Goal: Task Accomplishment & Management: Manage account settings

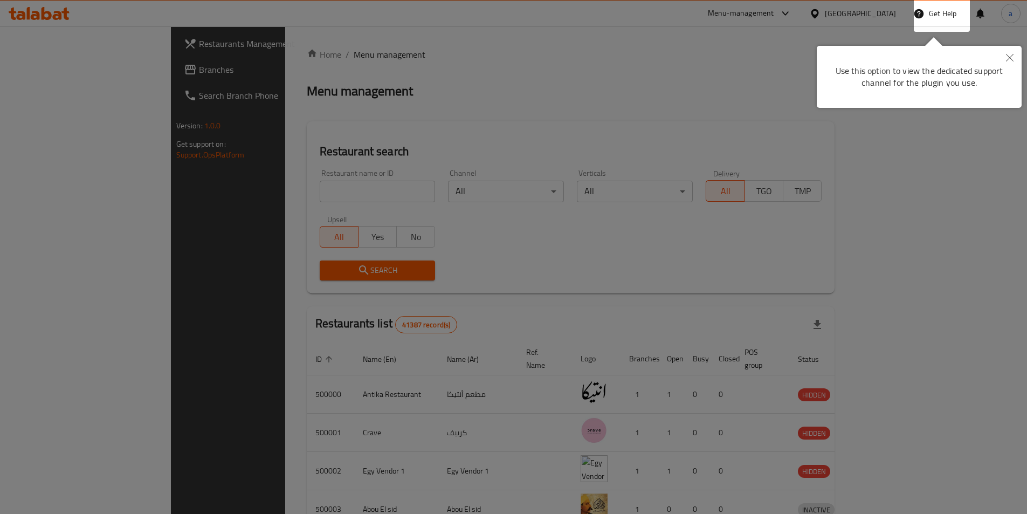
click at [613, 82] on div at bounding box center [513, 257] width 1027 height 514
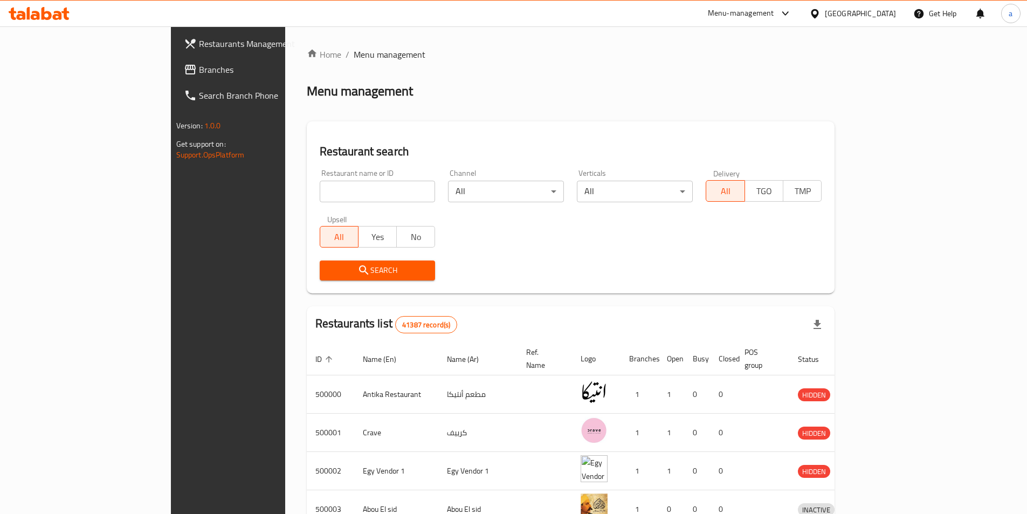
click at [825, 18] on div at bounding box center [817, 14] width 16 height 12
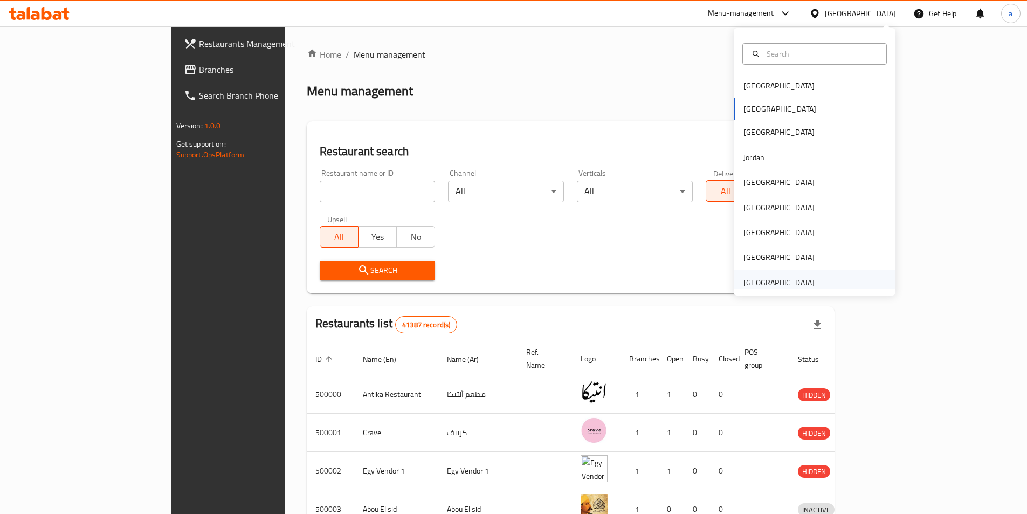
click at [762, 281] on div "[GEOGRAPHIC_DATA]" at bounding box center [779, 283] width 71 height 12
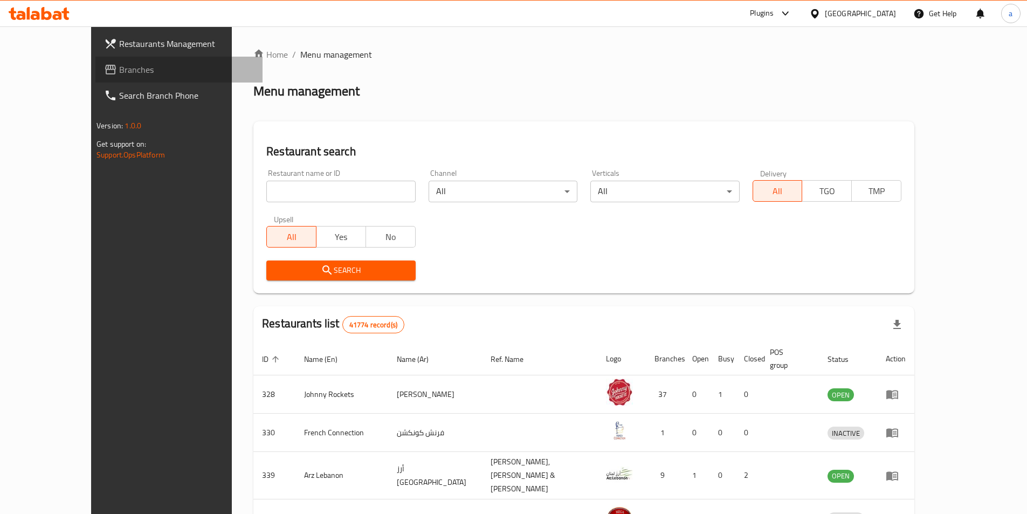
click at [119, 70] on span "Branches" at bounding box center [186, 69] width 135 height 13
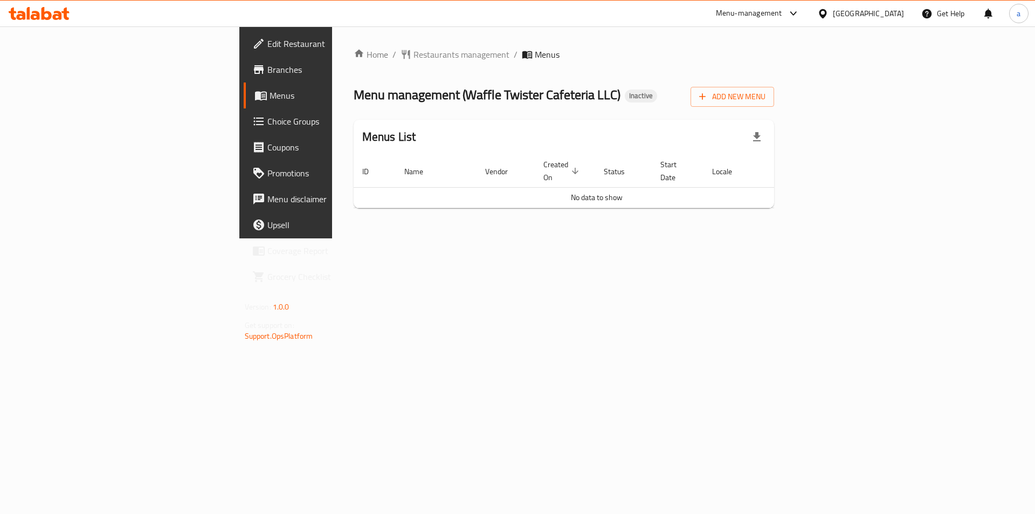
click at [267, 41] on span "Edit Restaurant" at bounding box center [335, 43] width 136 height 13
click at [766, 102] on span "Add New Menu" at bounding box center [732, 96] width 66 height 13
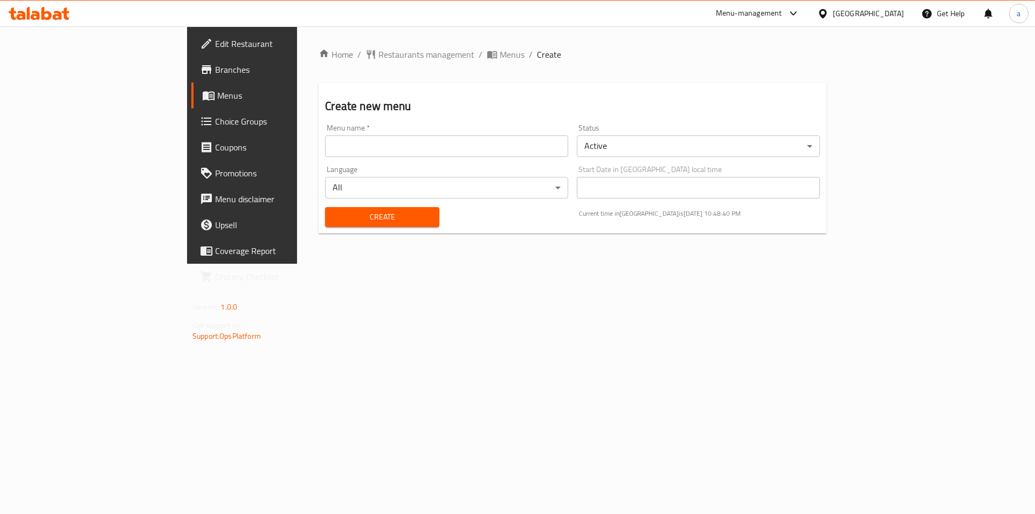
click at [436, 144] on input "text" at bounding box center [446, 146] width 243 height 22
type input "ت"
type input "jaja 2/10"
click at [350, 226] on button "Create" at bounding box center [382, 217] width 114 height 20
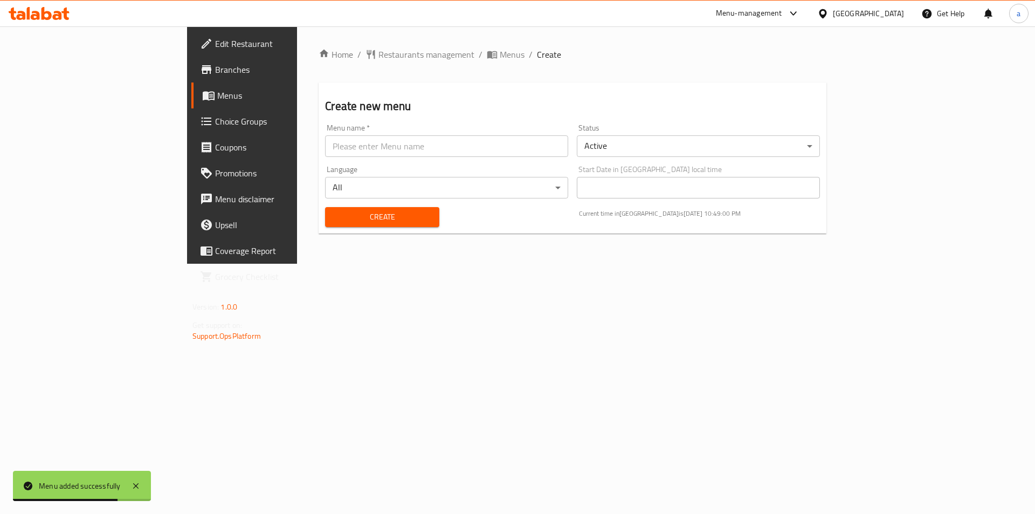
click at [217, 100] on span "Menus" at bounding box center [284, 95] width 134 height 13
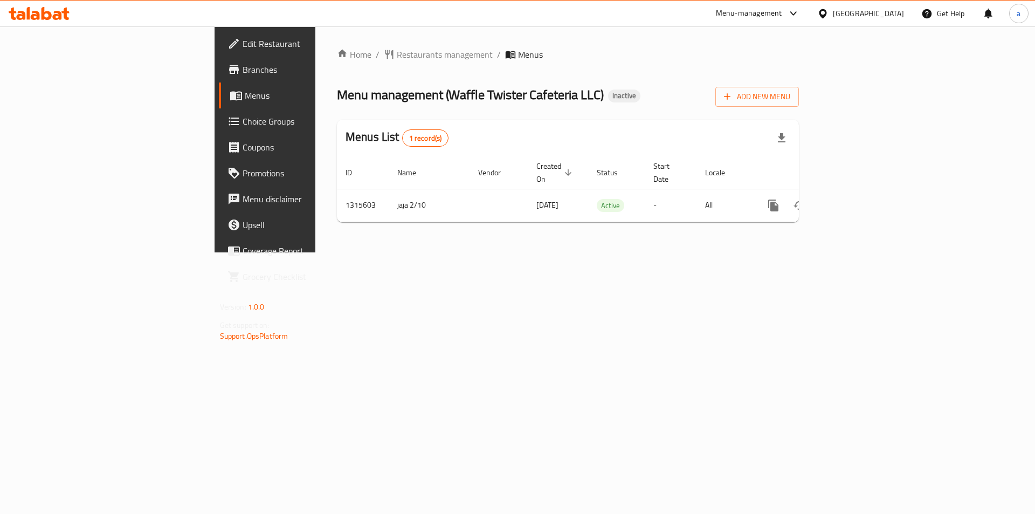
click at [243, 44] on span "Edit Restaurant" at bounding box center [311, 43] width 136 height 13
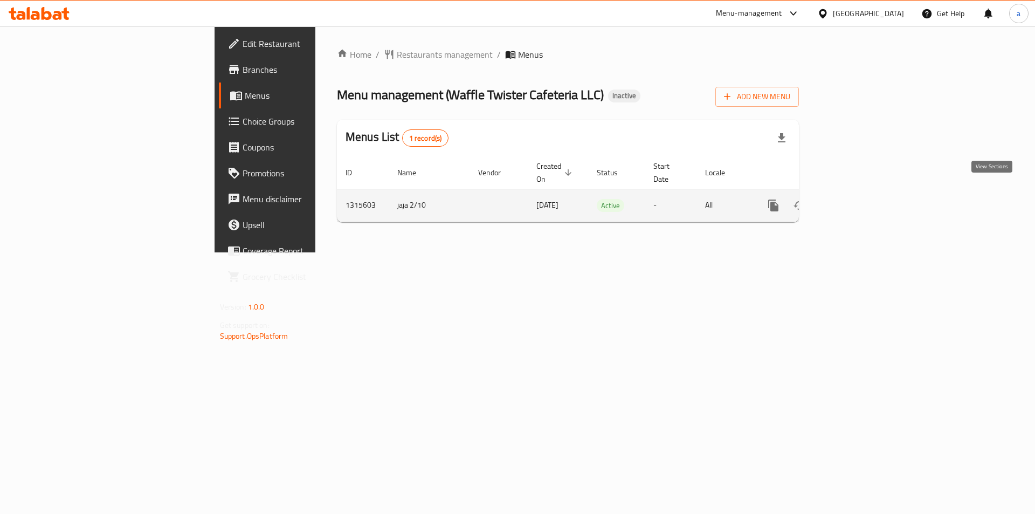
click at [858, 199] on icon "enhanced table" at bounding box center [851, 205] width 13 height 13
